Goal: Navigation & Orientation: Understand site structure

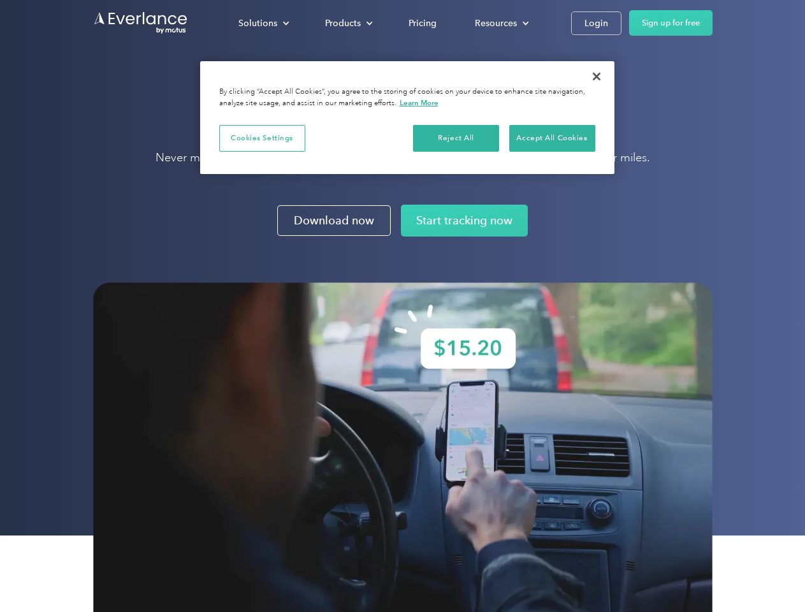
click at [402, 306] on img at bounding box center [403, 462] width 620 height 361
click at [263, 23] on div "Solutions" at bounding box center [257, 23] width 39 height 16
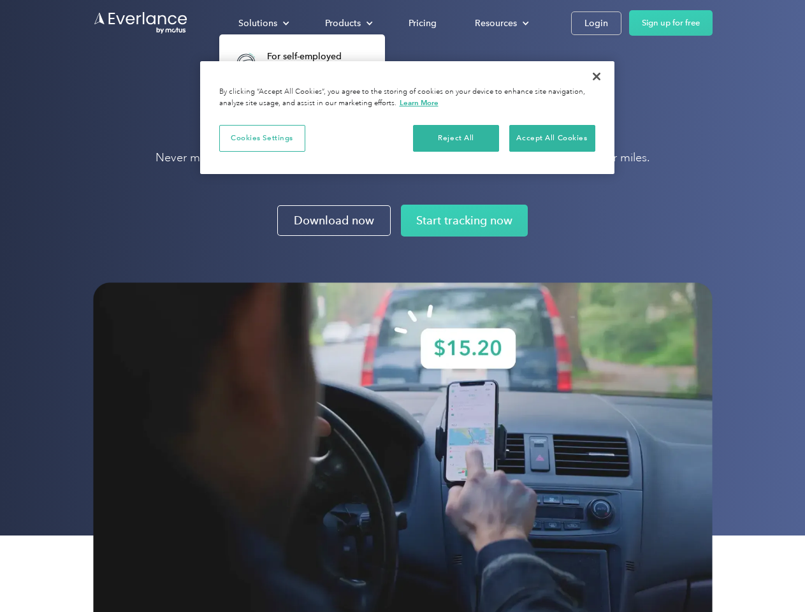
click at [347, 23] on div "Products" at bounding box center [343, 23] width 36 height 16
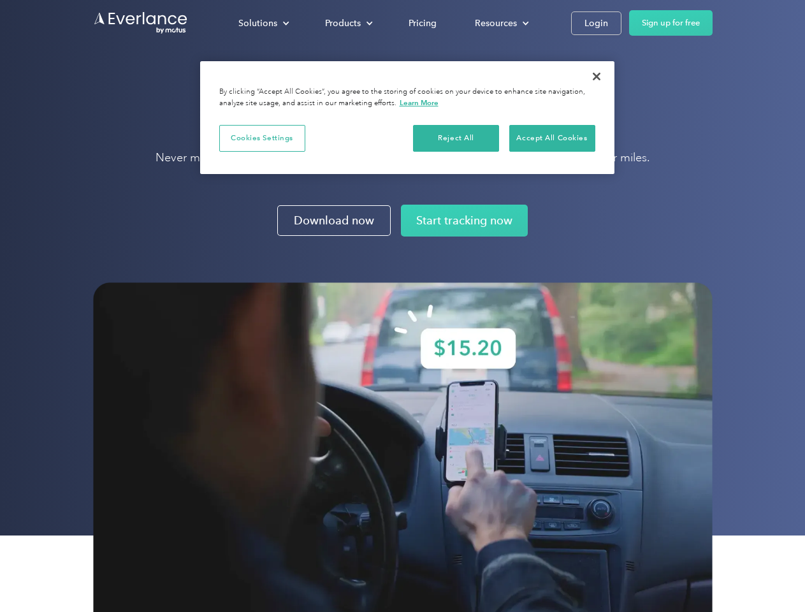
click at [500, 23] on div "Resources" at bounding box center [496, 23] width 42 height 16
click at [262, 138] on button "Cookies Settings" at bounding box center [262, 138] width 86 height 27
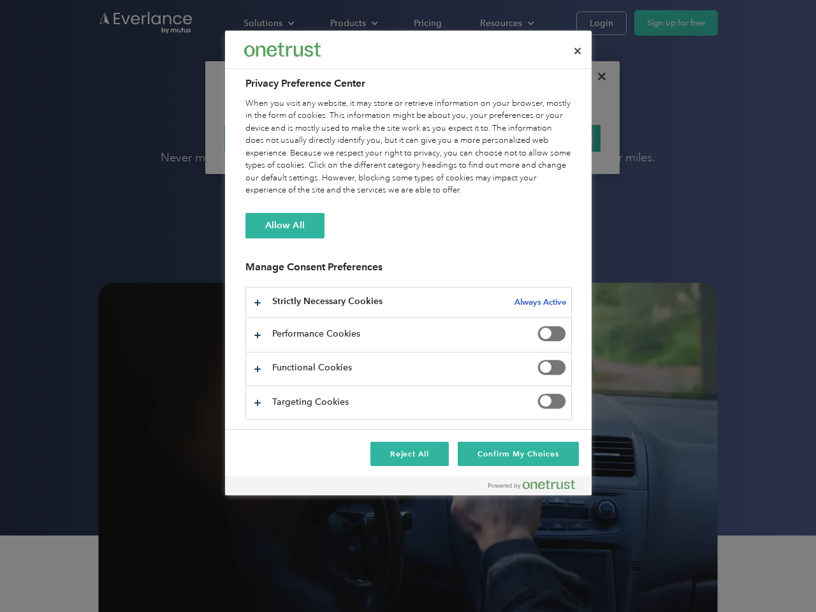
click at [456, 138] on div "When you visit any website, it may store or retrieve information on your browse…" at bounding box center [408, 147] width 326 height 99
click at [552, 138] on div "When you visit any website, it may store or retrieve information on your browse…" at bounding box center [408, 147] width 326 height 99
click at [597, 76] on div at bounding box center [408, 306] width 816 height 612
